Goal: Transaction & Acquisition: Purchase product/service

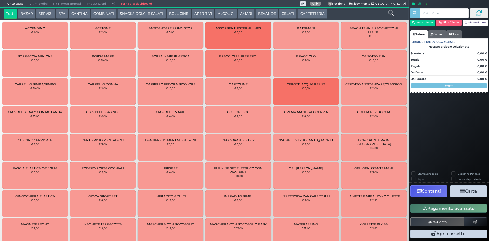
drag, startPoint x: 0, startPoint y: 0, endPoint x: 390, endPoint y: 10, distance: 390.3
click at [390, 10] on icon at bounding box center [391, 13] width 6 height 6
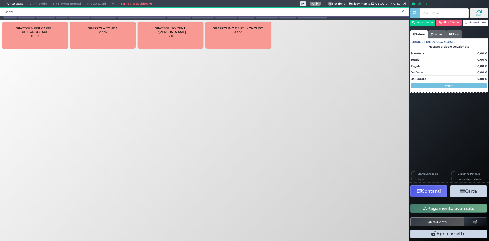
type input "spazz"
click at [173, 39] on div "SPAZZOLINO DENTI C/CAPUCCIO € 2,00" at bounding box center [171, 35] width 66 height 27
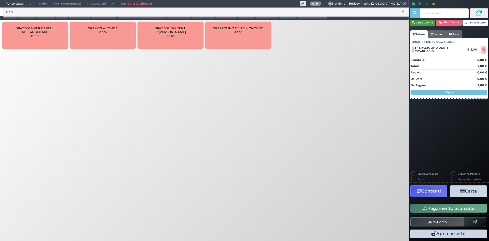
click at [431, 24] on button "Cerca Cliente" at bounding box center [423, 23] width 26 height 6
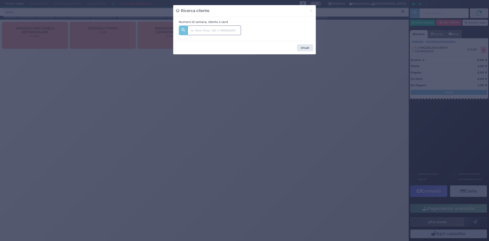
click at [233, 33] on input "text" at bounding box center [213, 30] width 53 height 10
type input "203"
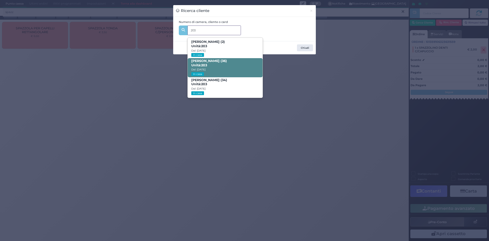
click at [220, 72] on span "Giuseppe Di Schiena (36) Unità: 203 Dal: 24/08/2025 In casa" at bounding box center [225, 67] width 75 height 19
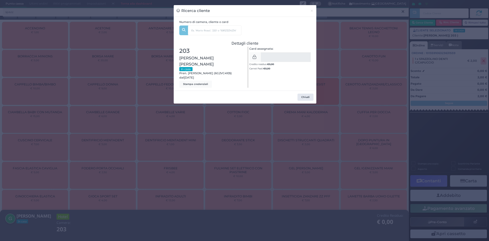
click at [350, 95] on div "Ricerca cliente × Numero di camera, cliente o card 203 Vincenzo Edoardo Di Schi…" at bounding box center [244, 120] width 489 height 241
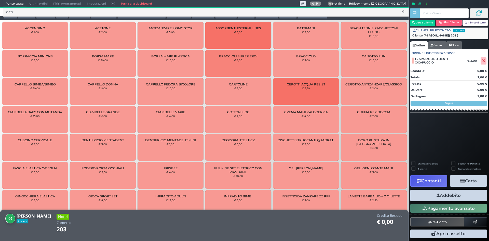
click at [438, 196] on icon "button" at bounding box center [437, 195] width 3 height 5
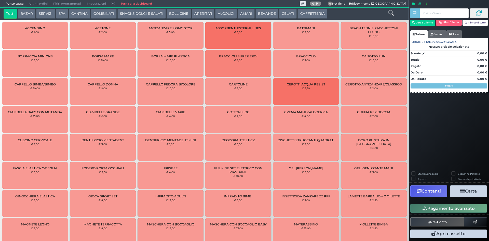
click at [23, 12] on button "BAZAR" at bounding box center [27, 14] width 18 height 10
click at [49, 11] on button "SERVIZI" at bounding box center [45, 14] width 19 height 10
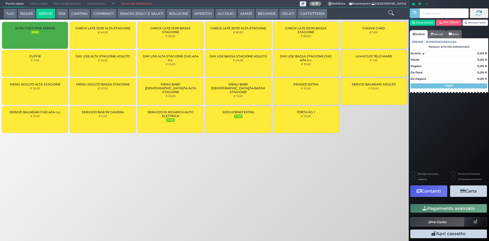
click at [48, 63] on div "CUFFIE € 2,00" at bounding box center [35, 63] width 66 height 27
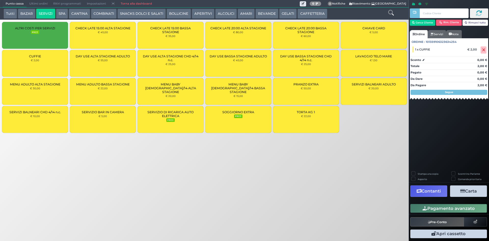
click at [443, 211] on button "Pagamento avanzato" at bounding box center [448, 208] width 77 height 9
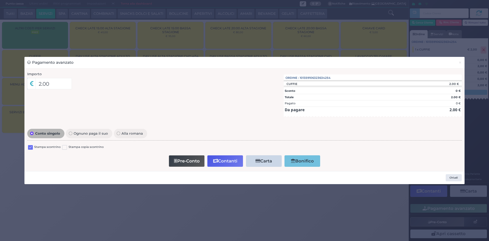
click at [30, 148] on label at bounding box center [30, 147] width 5 height 5
click at [0, 0] on input "checkbox" at bounding box center [0, 0] width 0 height 0
click at [224, 162] on button "Contanti" at bounding box center [225, 160] width 36 height 11
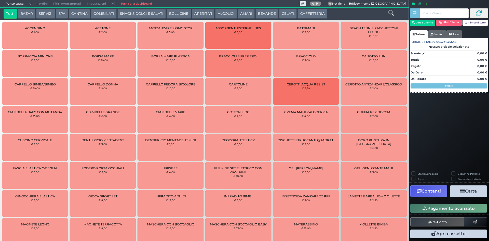
click at [36, 5] on span "Ultimi ordini" at bounding box center [38, 3] width 24 height 7
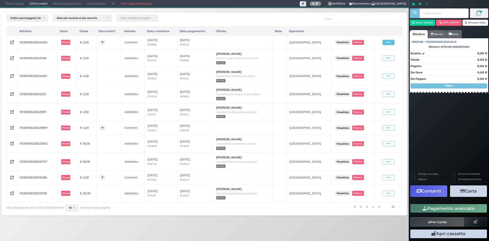
click at [386, 43] on span at bounding box center [388, 42] width 12 height 5
click at [374, 57] on span "Ristampa Pre-Conto" at bounding box center [376, 57] width 21 height 9
click at [427, 23] on button "Cerca Cliente" at bounding box center [423, 23] width 26 height 6
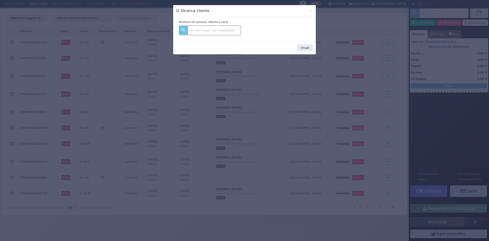
click at [201, 34] on input "text" at bounding box center [213, 30] width 53 height 10
type input "521"
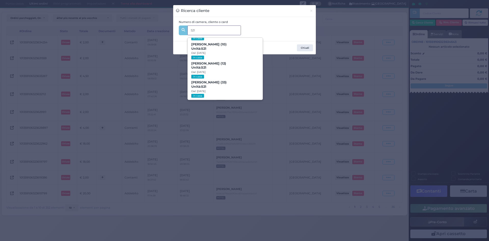
scroll to position [51, 0]
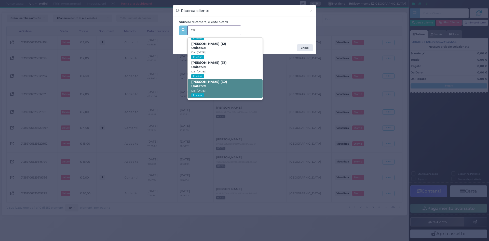
click at [232, 84] on span "Raffaele Esposito (30) Unità: 521 Dal: 23/08/2025 In casa" at bounding box center [225, 88] width 75 height 19
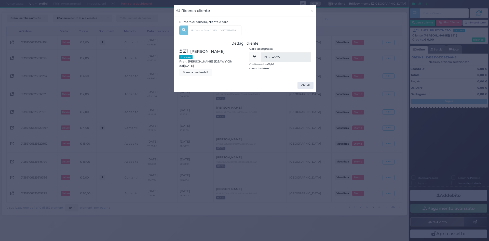
click at [354, 66] on div "Ricerca cliente × Numero di camera, cliente o card 521 Giulia Esposito (3) Unit…" at bounding box center [244, 120] width 489 height 241
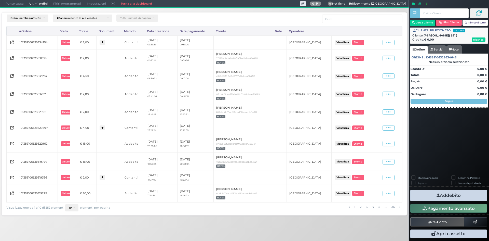
click at [16, 4] on span "Punto cassa" at bounding box center [15, 3] width 24 height 7
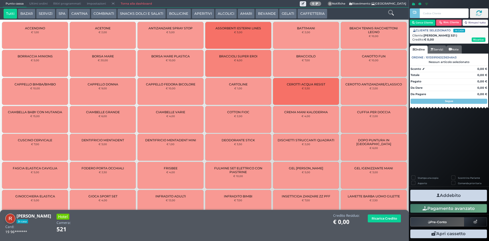
click at [392, 11] on icon at bounding box center [391, 13] width 6 height 6
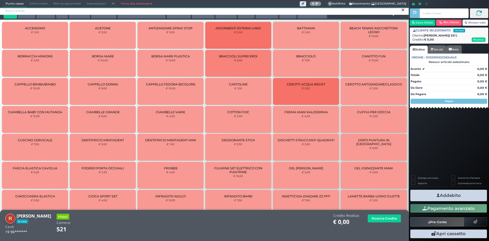
scroll to position [0, 0]
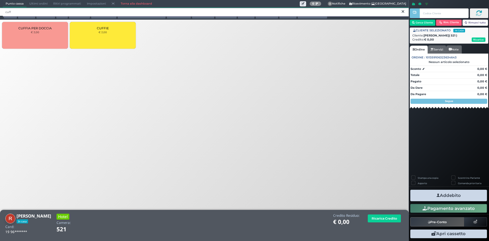
type input "cuff"
click at [102, 38] on div "CUFFIE € 2,00" at bounding box center [103, 35] width 66 height 27
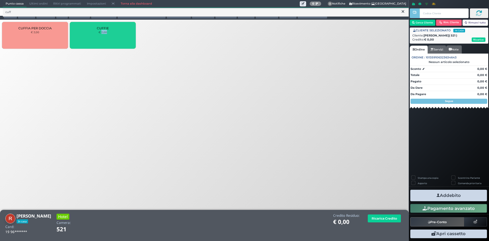
click at [102, 38] on div "CUFFIE € 2,00" at bounding box center [103, 35] width 66 height 27
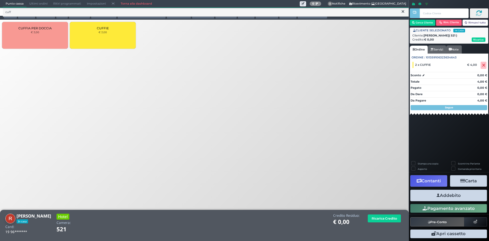
click at [317, 63] on div "cuff Tutti BAZAR SERVIZI SPA CANTINA COMBINATI SNACKS DOLCI E SALATI BOLLICINE …" at bounding box center [204, 40] width 414 height 80
click at [441, 194] on button "Addebito" at bounding box center [448, 194] width 77 height 11
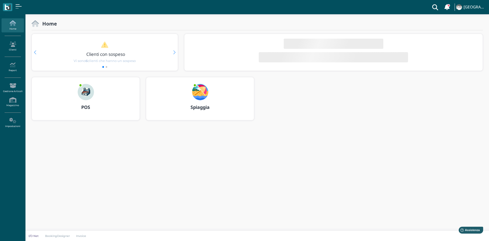
click at [200, 95] on img at bounding box center [200, 92] width 16 height 16
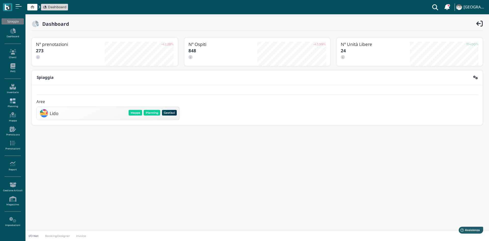
click at [11, 100] on icon at bounding box center [13, 101] width 22 height 6
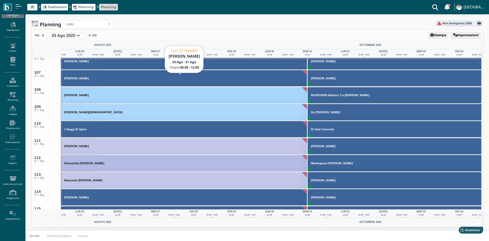
scroll to position [1742, 0]
